Goal: Find specific page/section: Find specific page/section

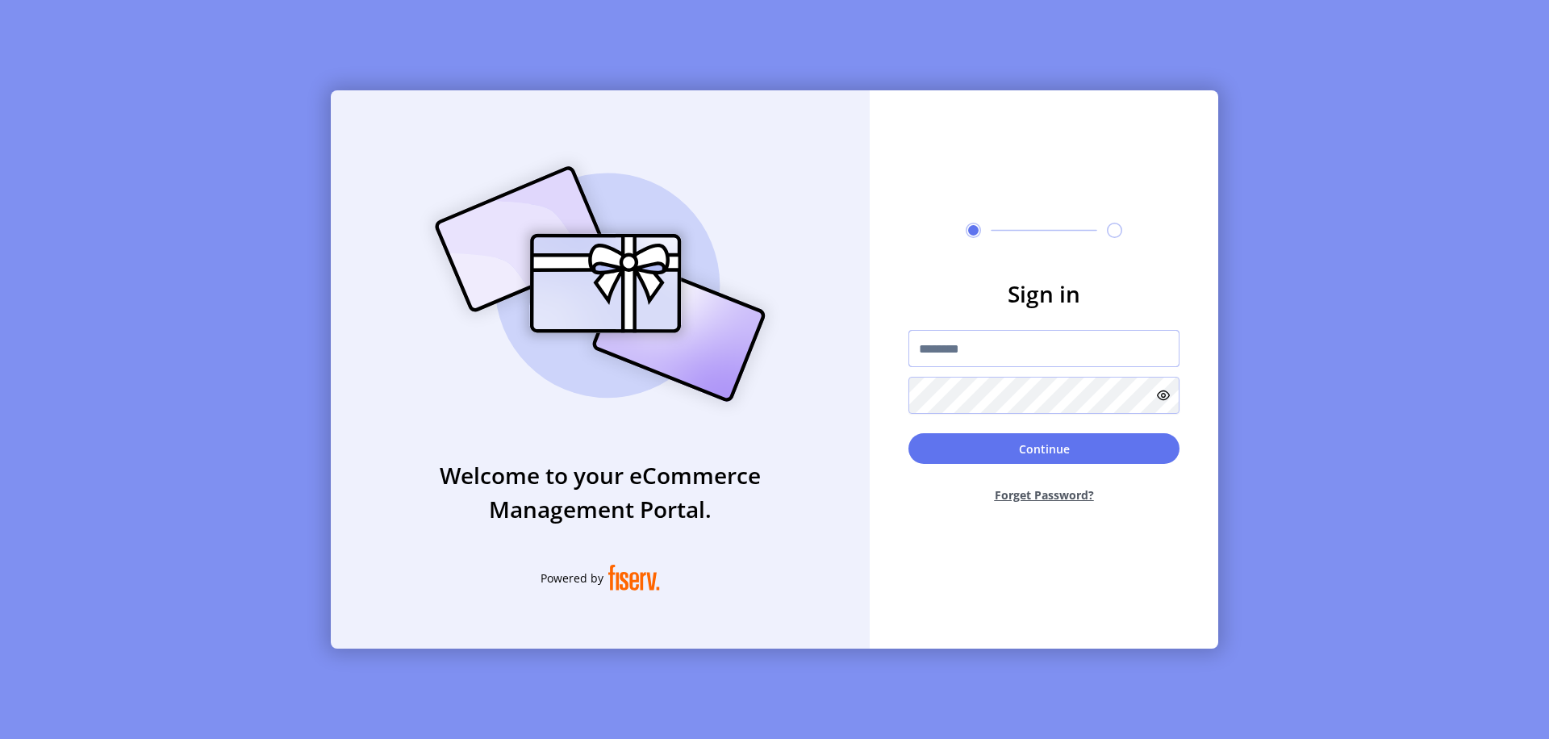
click at [1044, 349] on input "text" at bounding box center [1044, 348] width 271 height 37
type input "**********"
click at [1044, 449] on button "Continue" at bounding box center [1044, 448] width 271 height 31
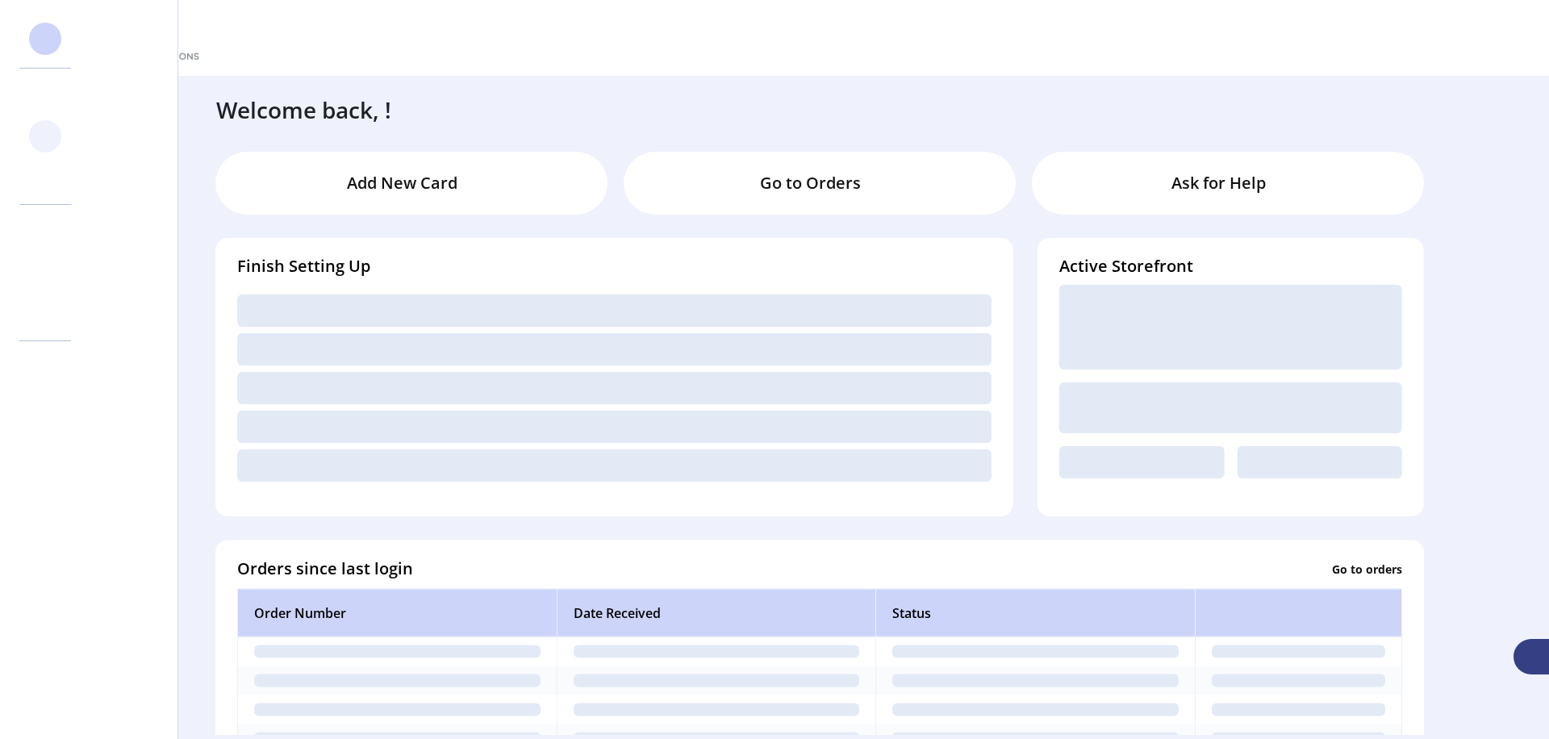
click at [45, 136] on svg-icon at bounding box center [45, 136] width 26 height 26
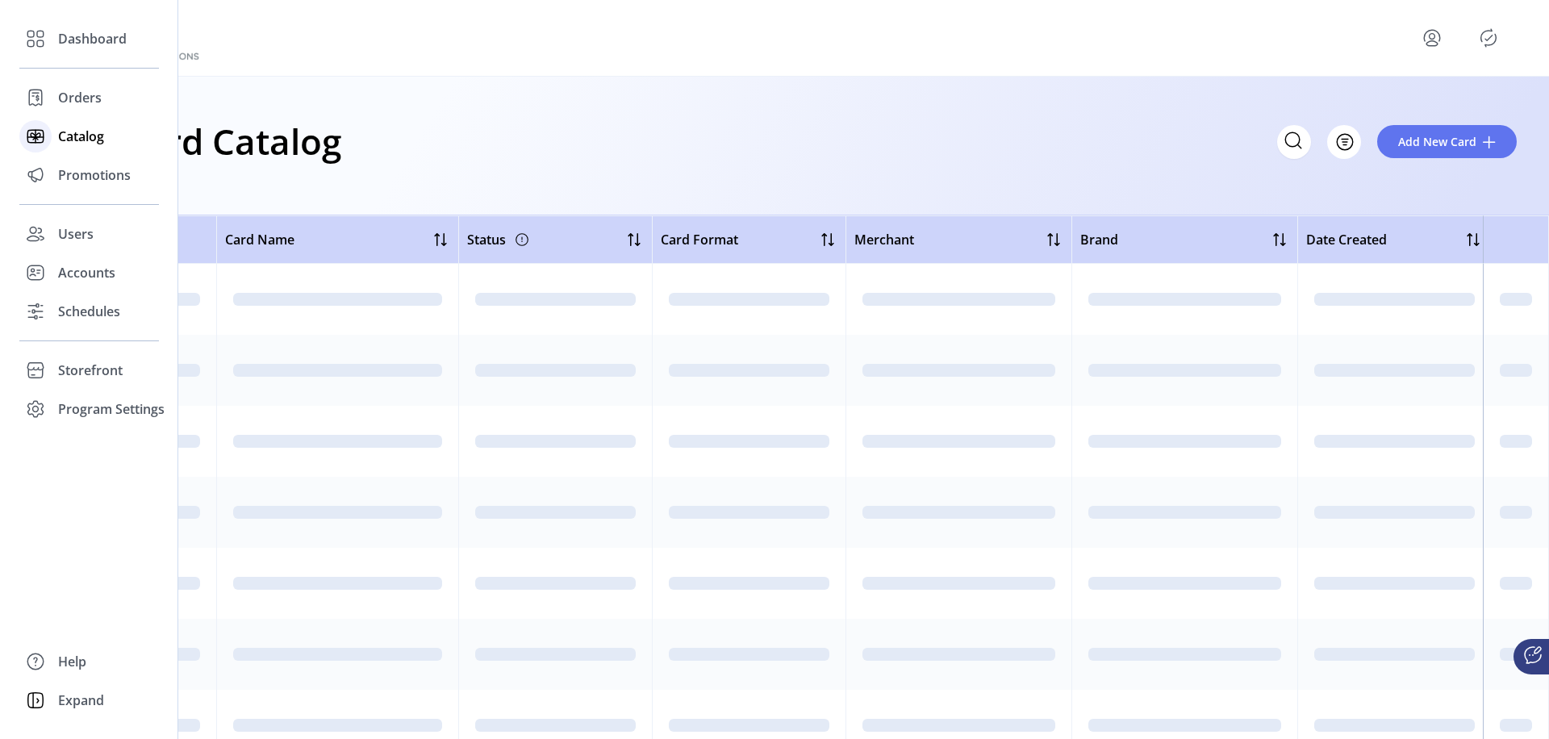
click at [1345, 142] on icon "Filter Button" at bounding box center [1345, 142] width 5 height 0
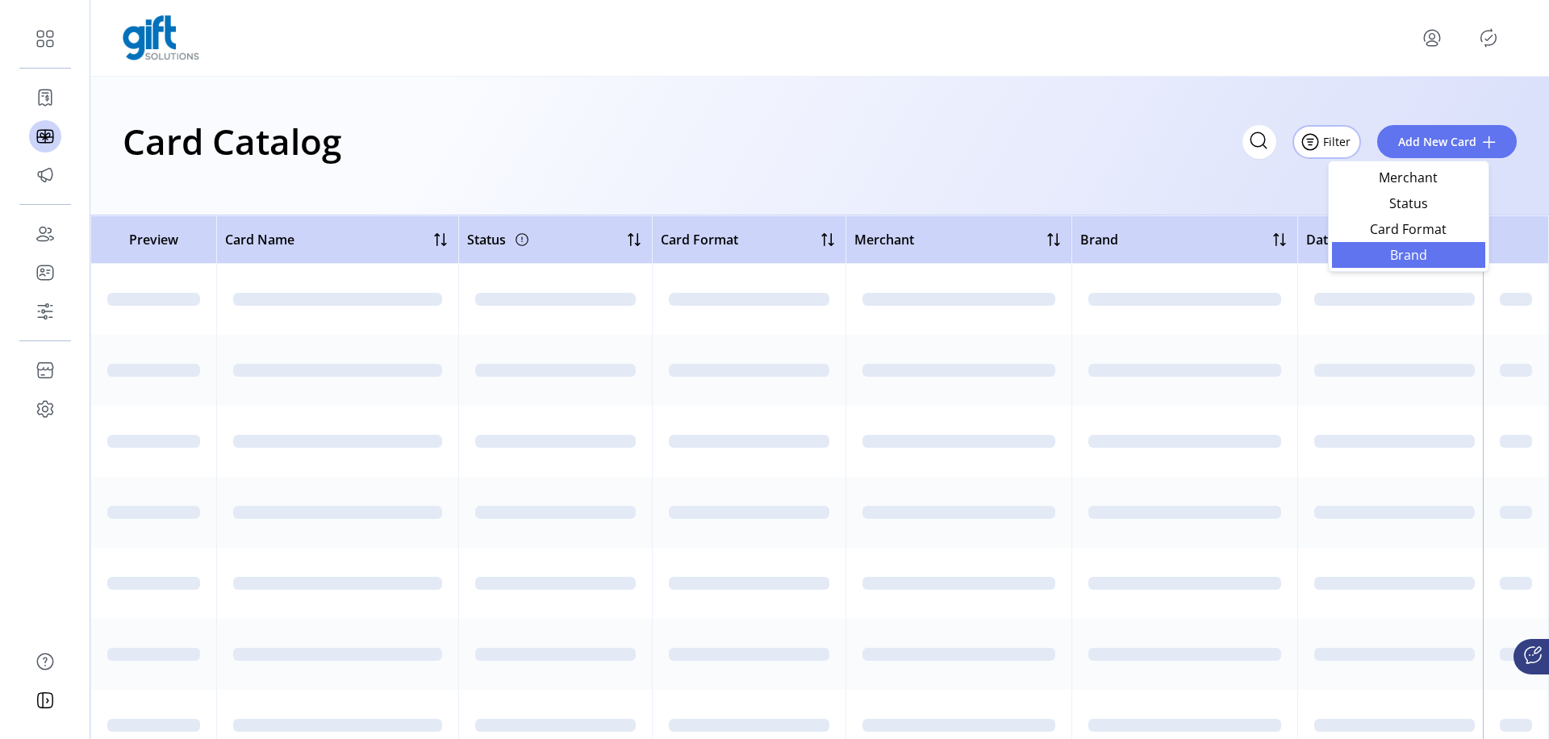
click at [1408, 254] on span "Brand" at bounding box center [1409, 255] width 134 height 13
